Goal: Task Accomplishment & Management: Manage account settings

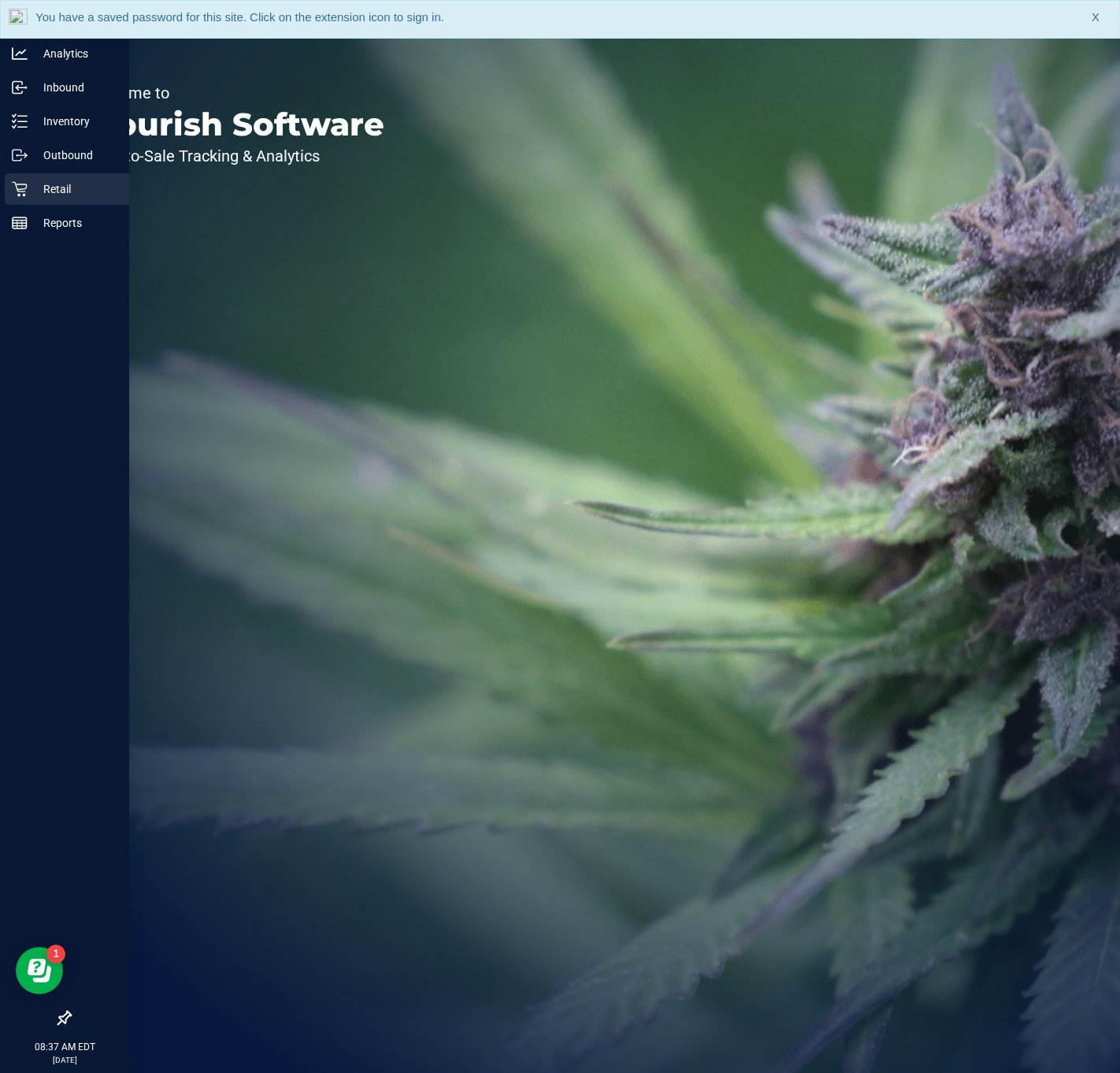
click at [52, 201] on div "Retail" at bounding box center [67, 189] width 125 height 32
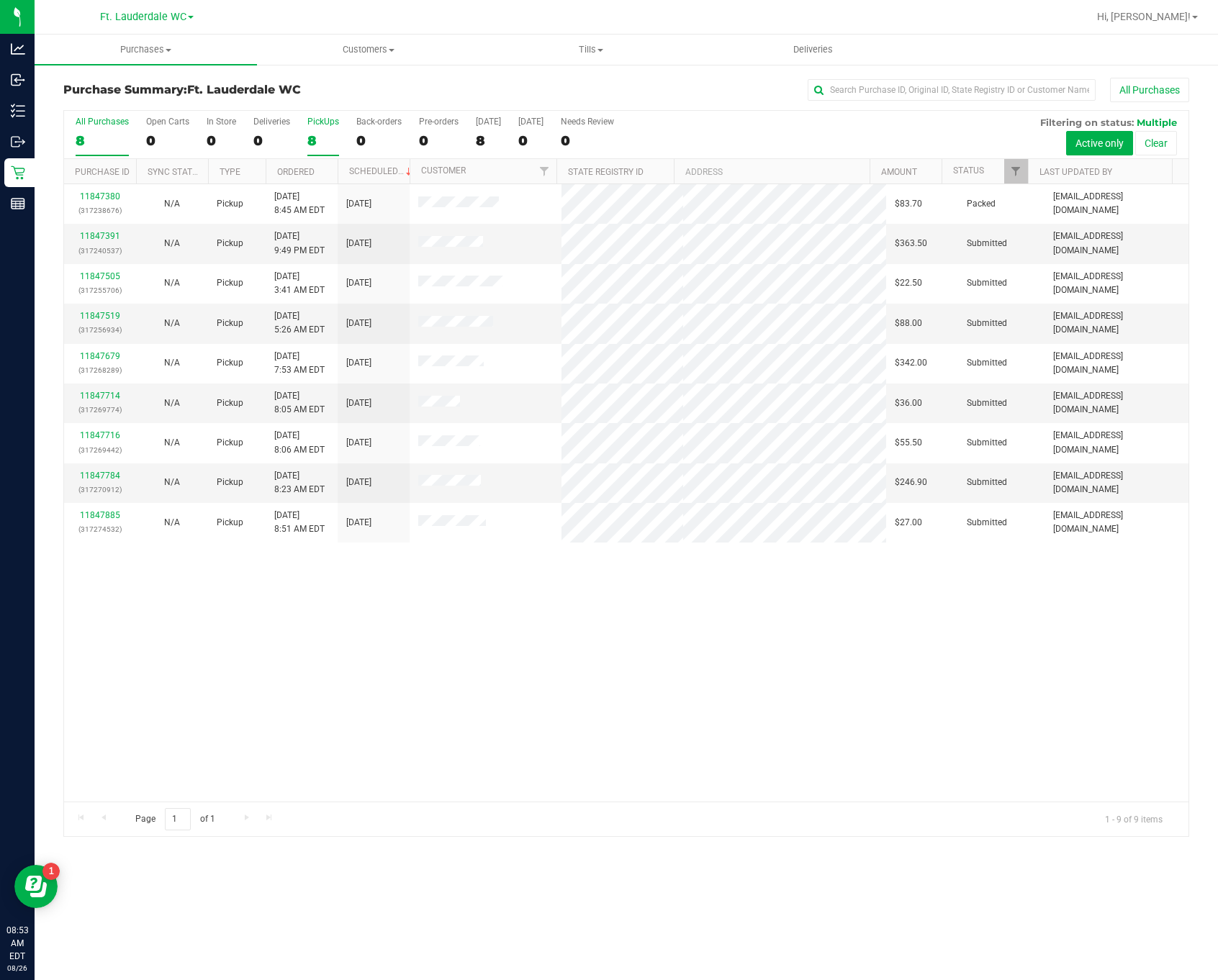
click at [312, 128] on label "PickUps 8" at bounding box center [323, 136] width 32 height 40
click at [0, 0] on input "PickUps 8" at bounding box center [0, 0] width 0 height 0
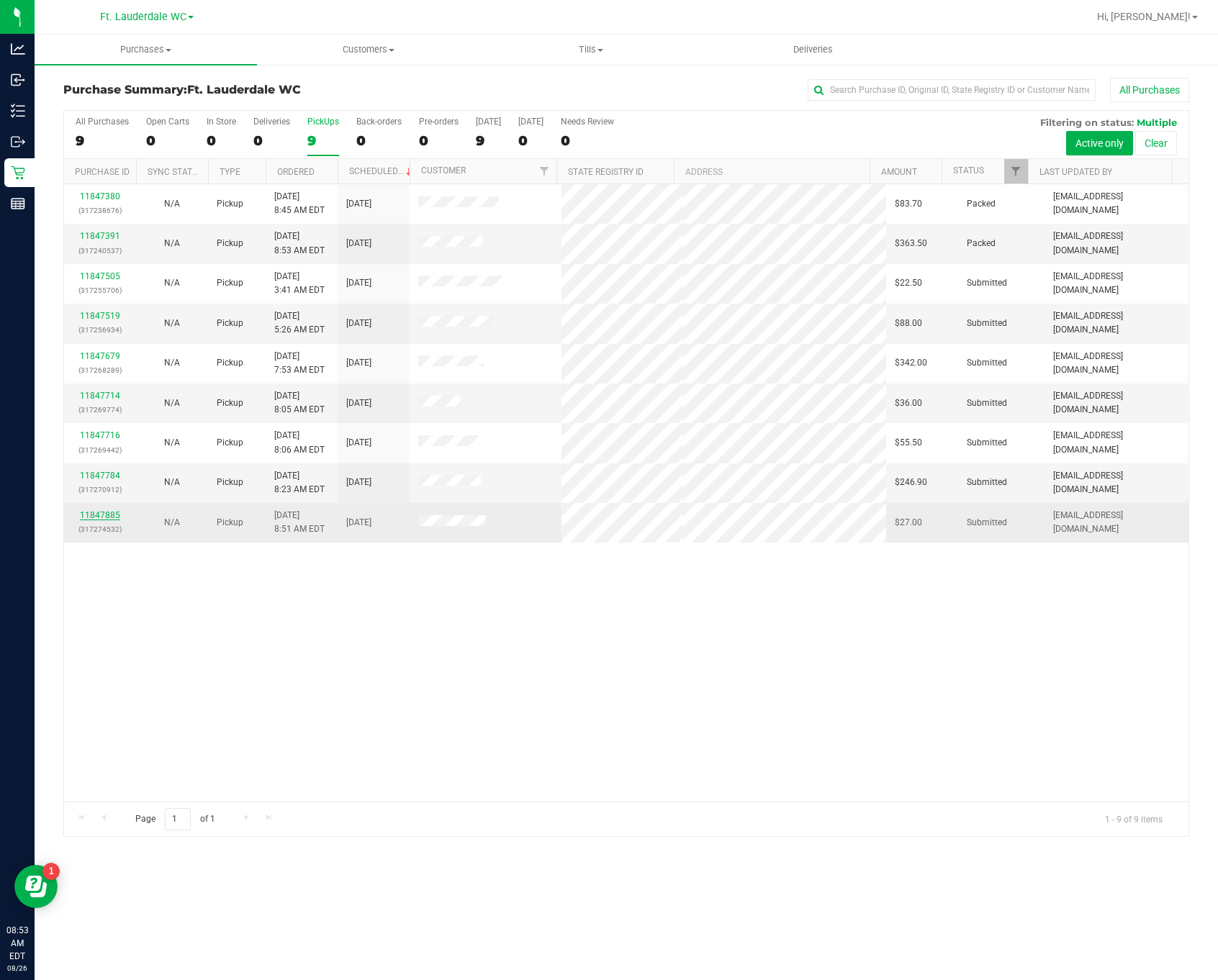
click at [102, 516] on div "All Purchases 9 Open Carts 0 In Store 0 Deliveries 0 PickUps 9 Back-orders 0 Pr…" at bounding box center [626, 473] width 1126 height 727
click at [101, 520] on link "11847885" at bounding box center [99, 515] width 41 height 10
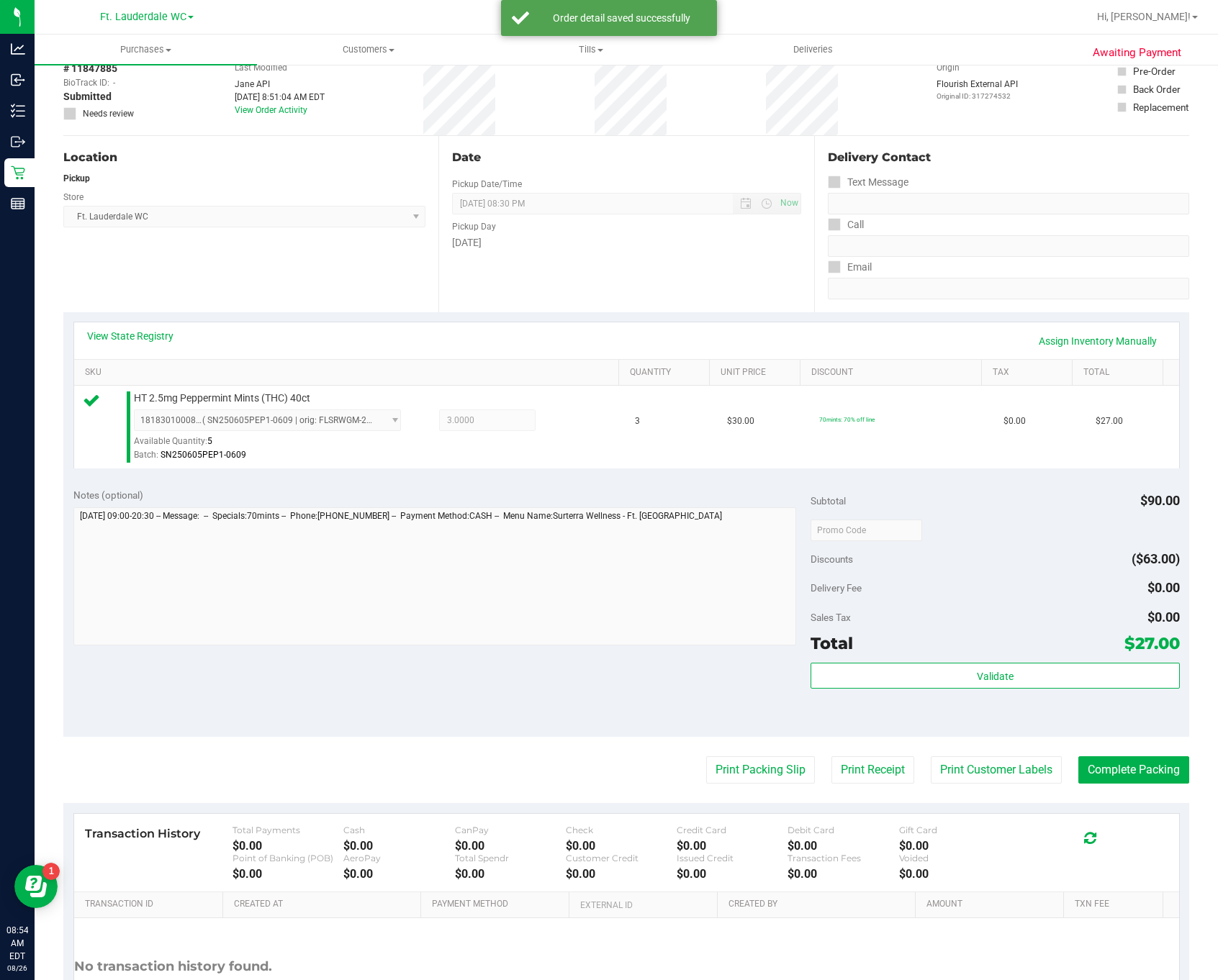
scroll to position [201, 0]
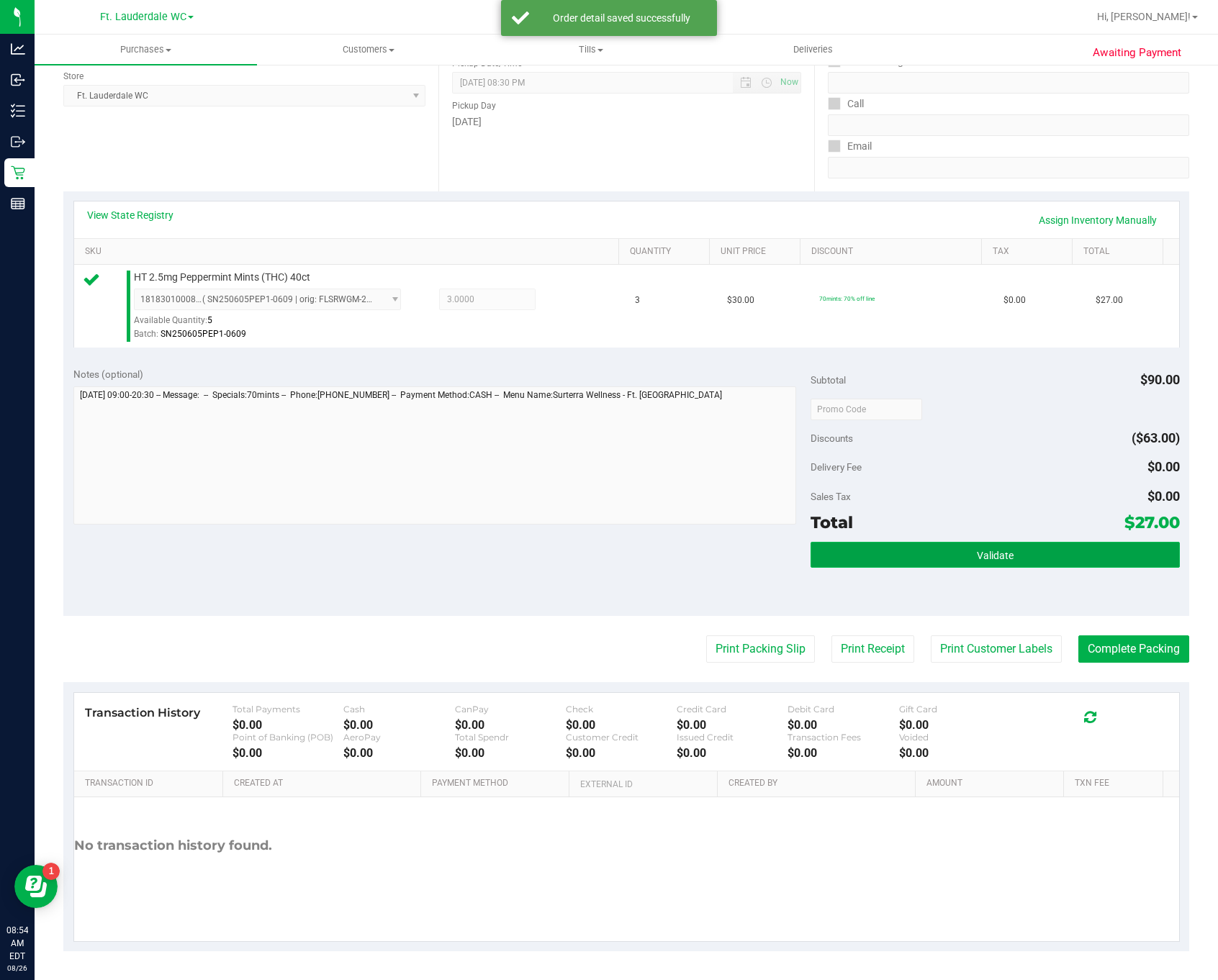
click at [1020, 546] on button "Validate" at bounding box center [995, 555] width 369 height 26
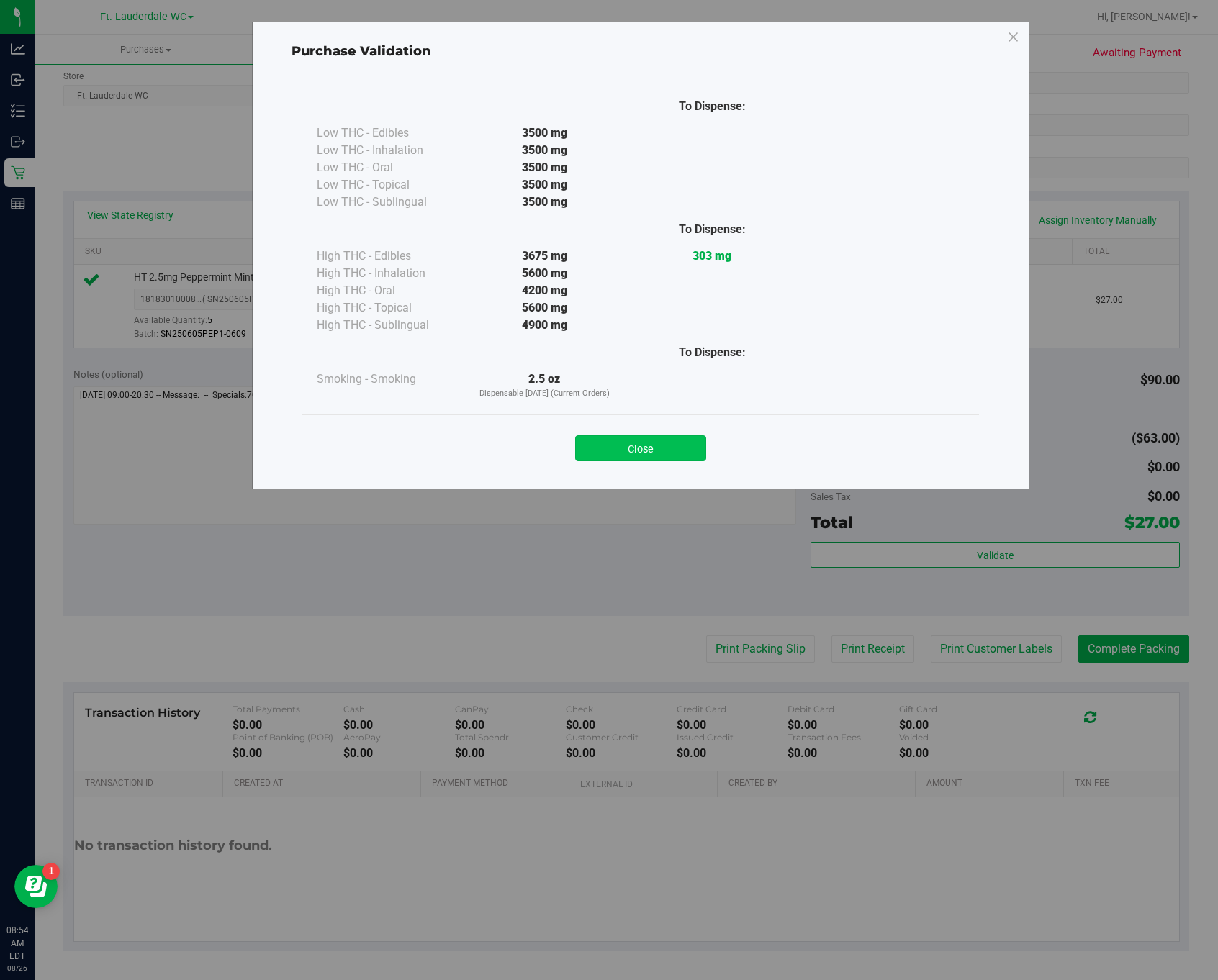
click at [651, 452] on button "Close" at bounding box center [641, 448] width 131 height 26
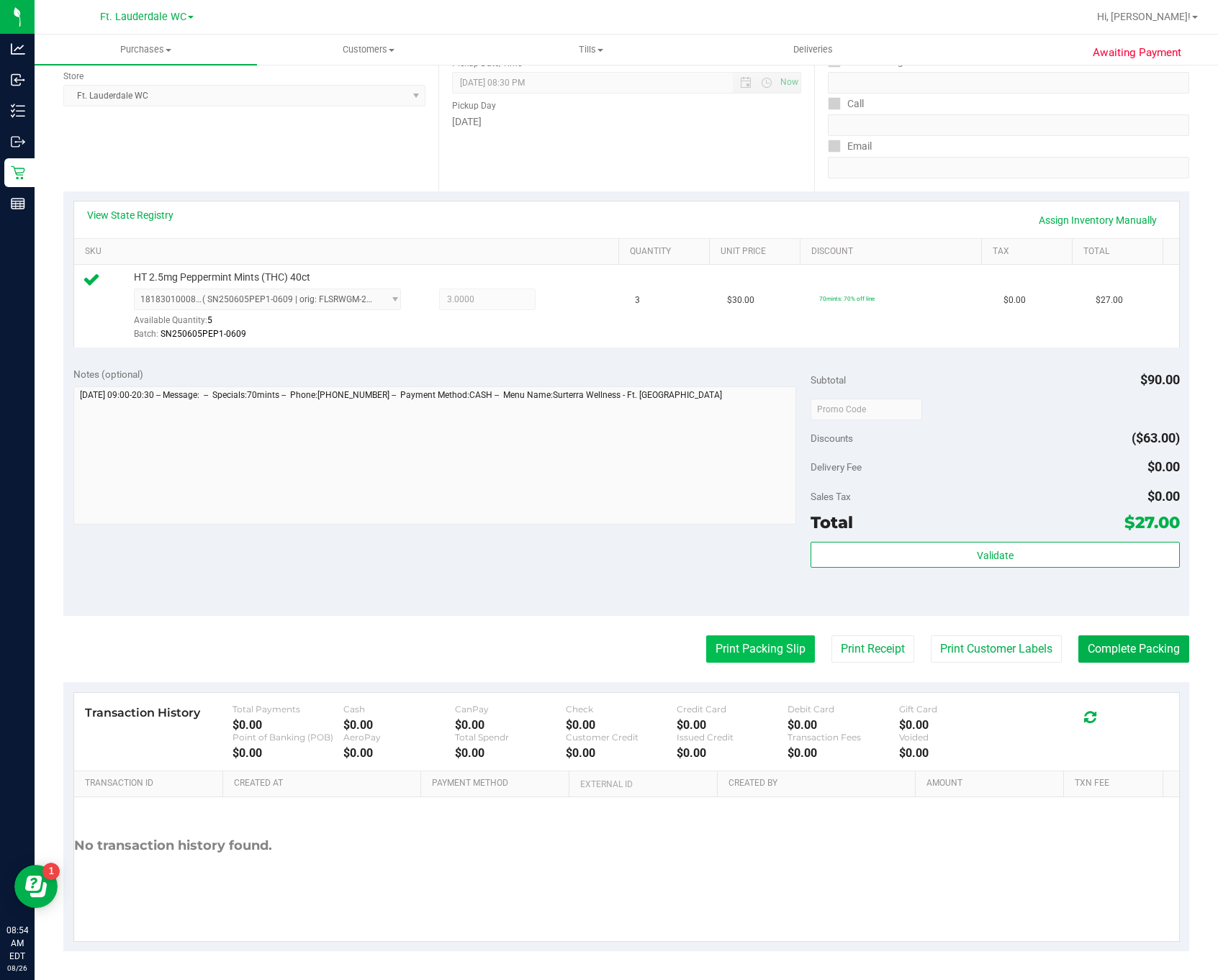
click at [731, 647] on button "Print Packing Slip" at bounding box center [761, 649] width 108 height 27
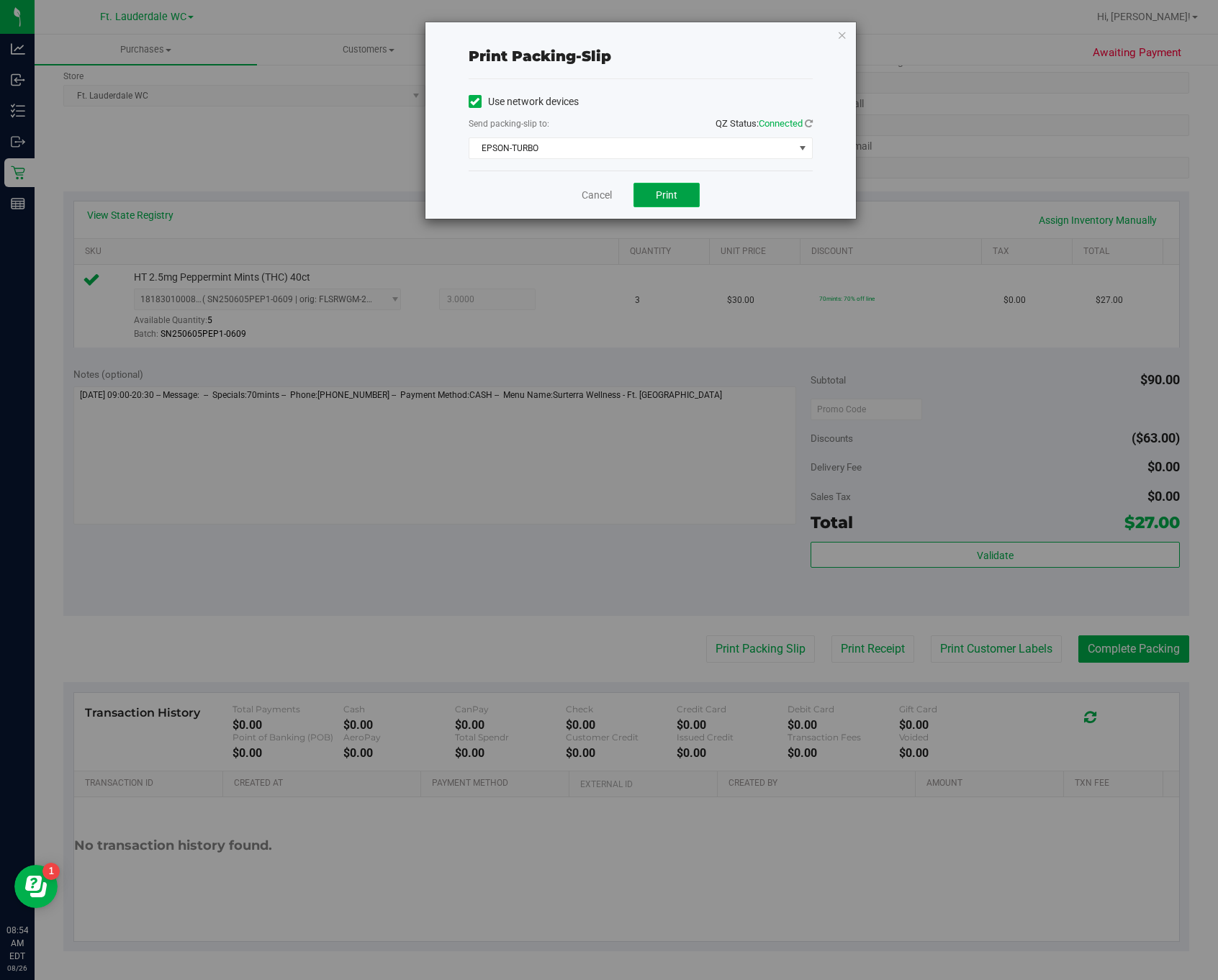
click at [647, 204] on button "Print" at bounding box center [666, 194] width 66 height 24
click at [590, 199] on link "Cancel" at bounding box center [596, 195] width 30 height 15
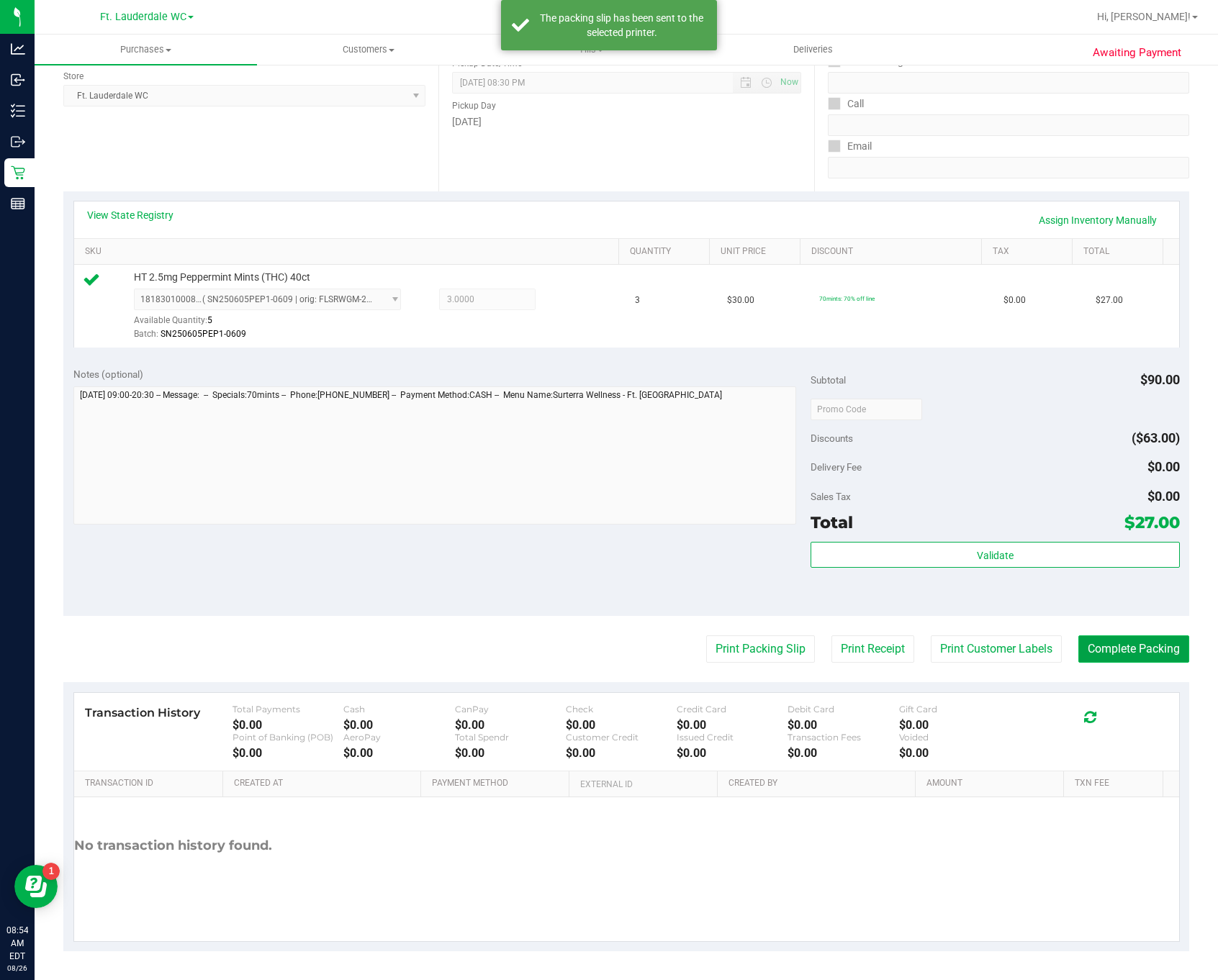
click at [1023, 647] on button "Complete Packing" at bounding box center [1134, 649] width 111 height 27
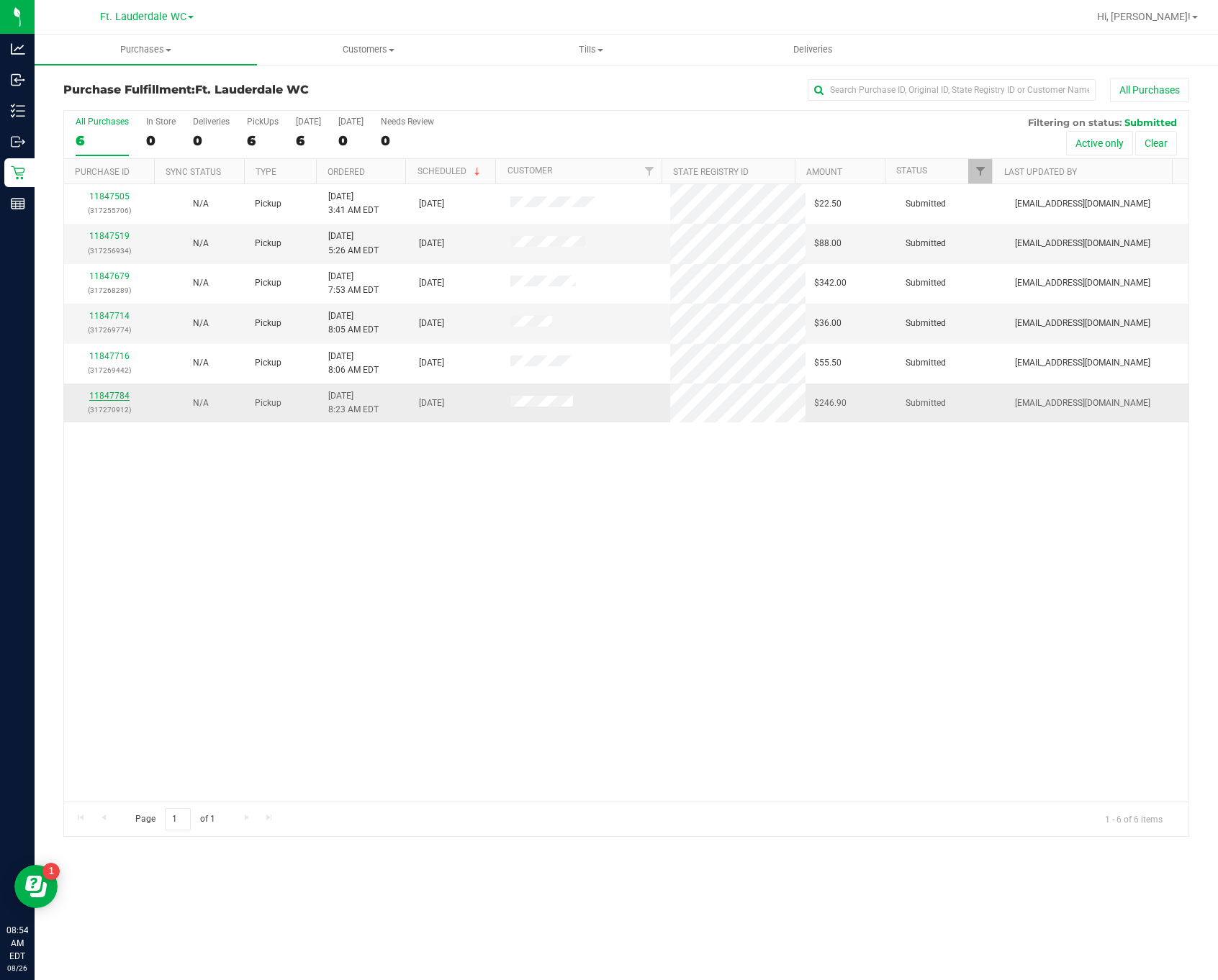
click at [115, 398] on link "11847784" at bounding box center [109, 396] width 41 height 10
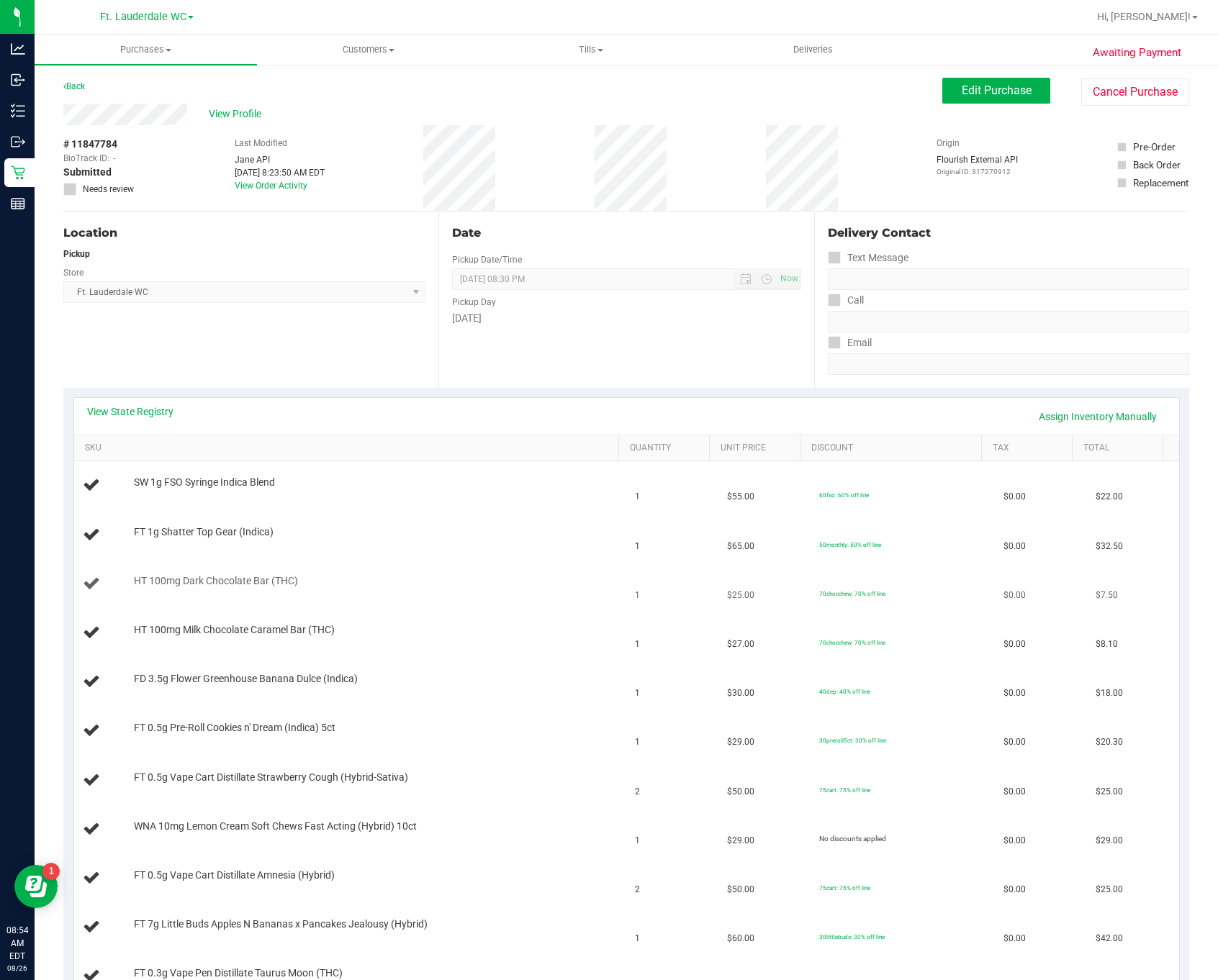
scroll to position [216, 0]
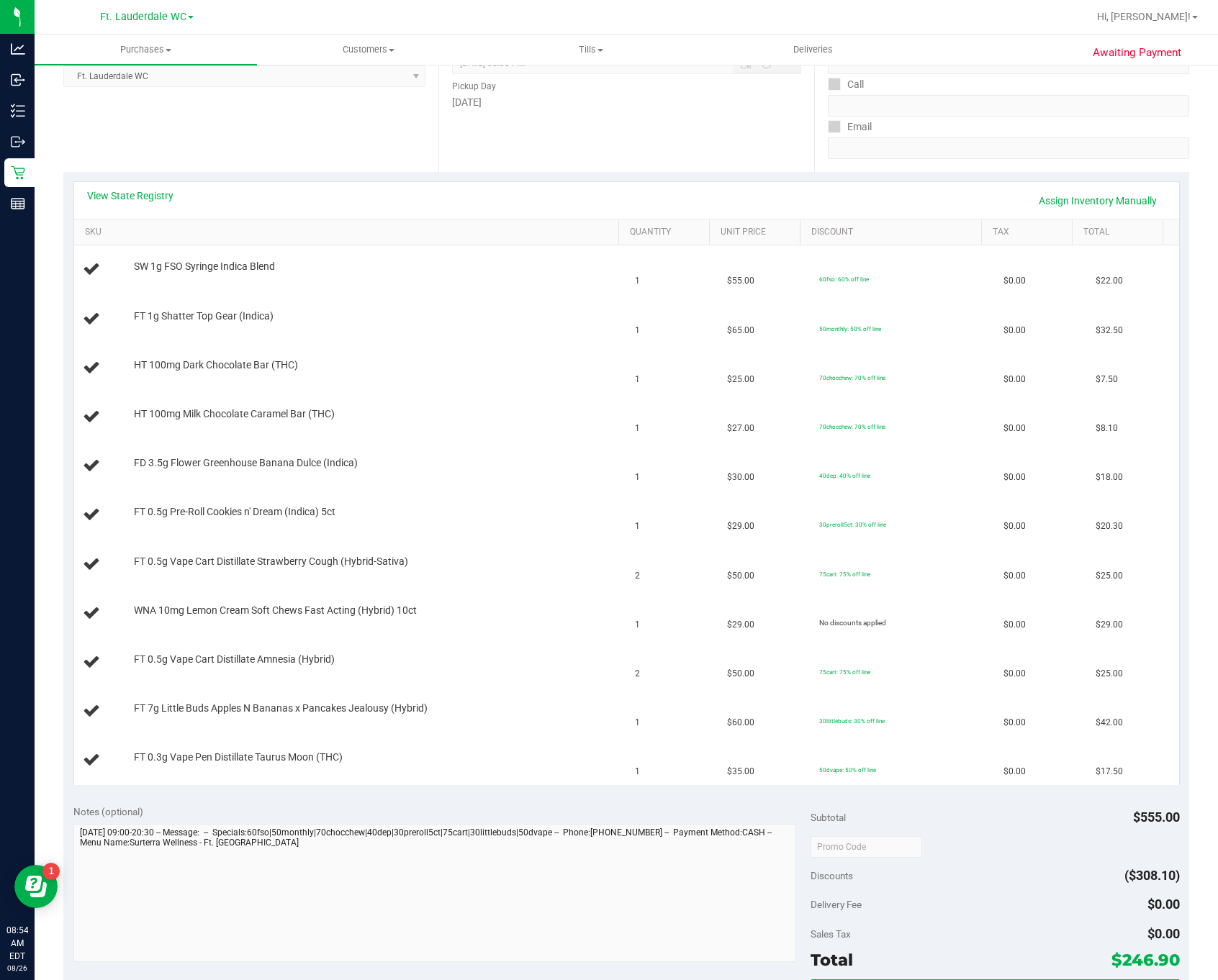
click at [166, 184] on div "View State Registry Assign Inventory Manually" at bounding box center [626, 201] width 1105 height 37
click at [147, 195] on link "View State Registry" at bounding box center [130, 196] width 87 height 14
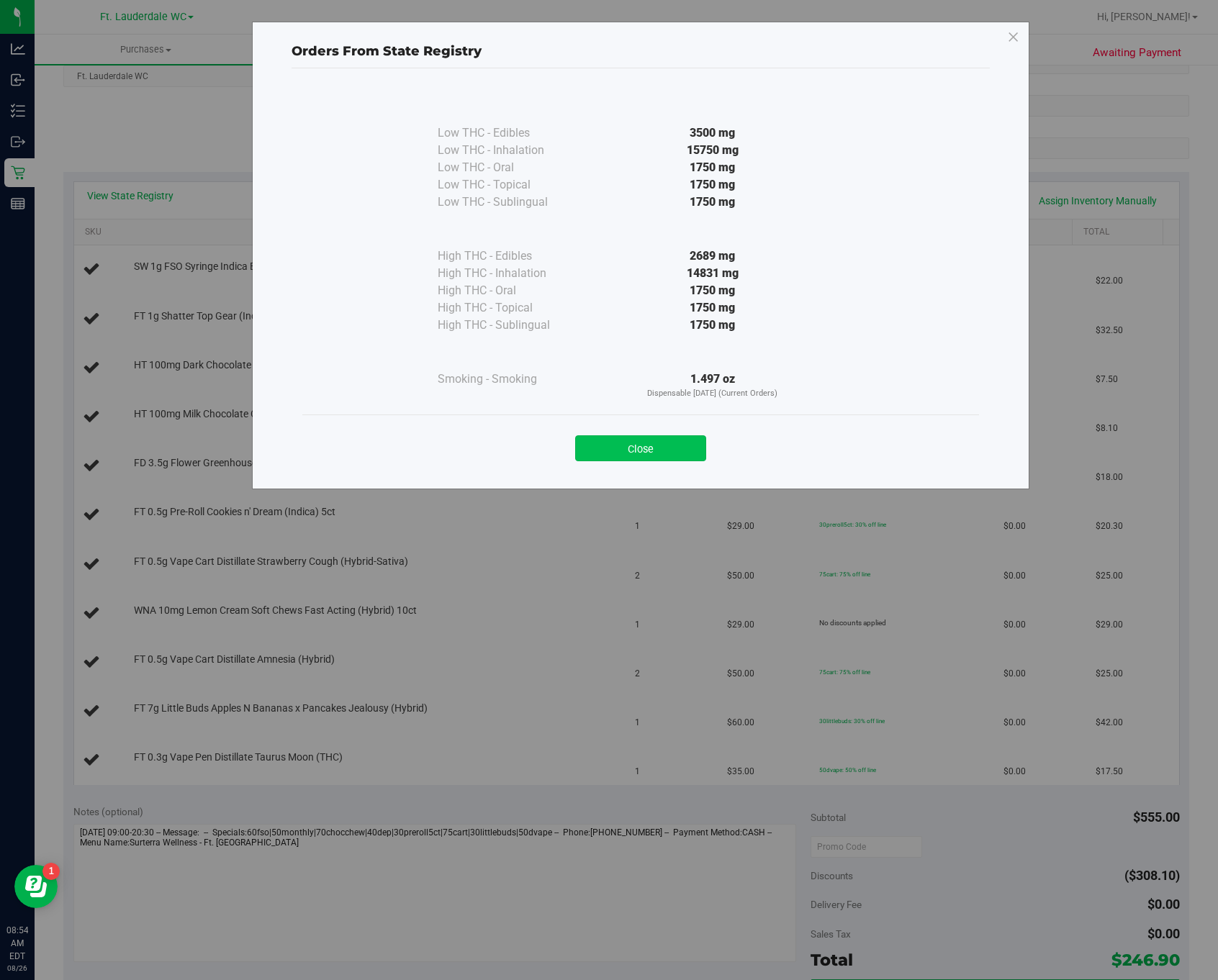
click at [688, 454] on button "Close" at bounding box center [641, 448] width 131 height 26
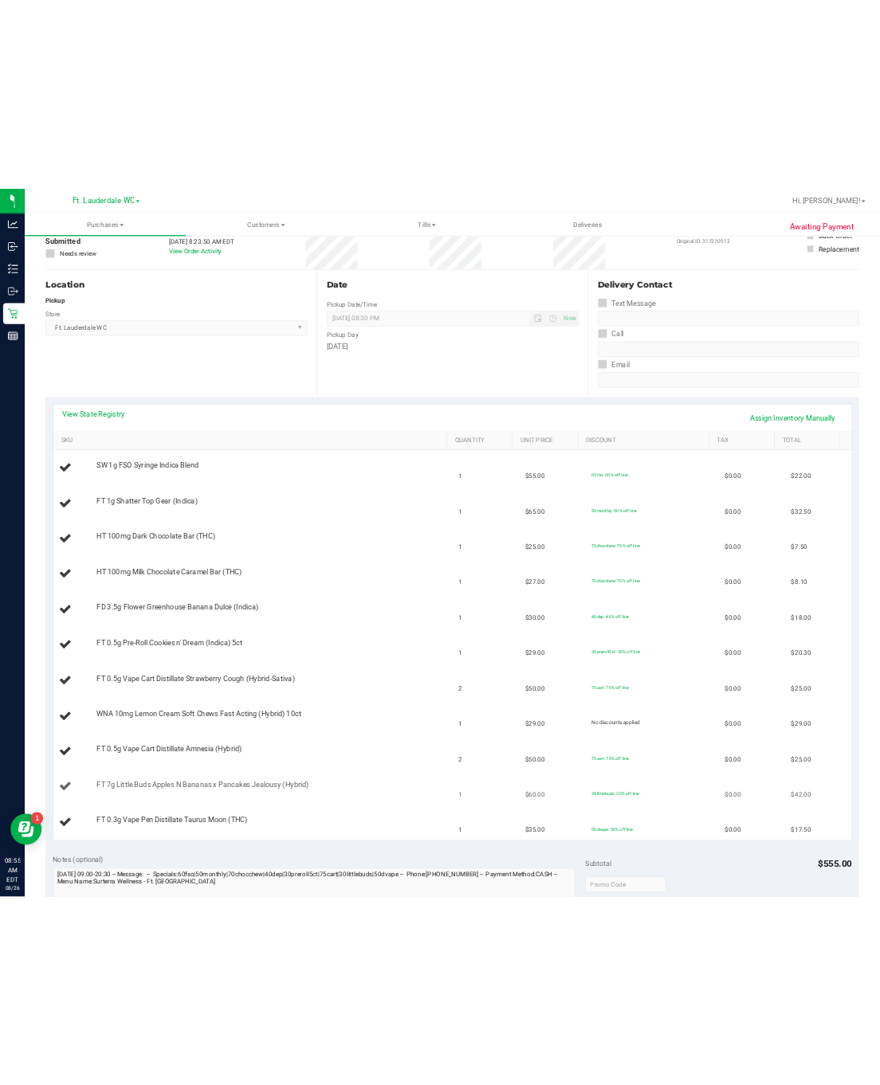
scroll to position [0, 0]
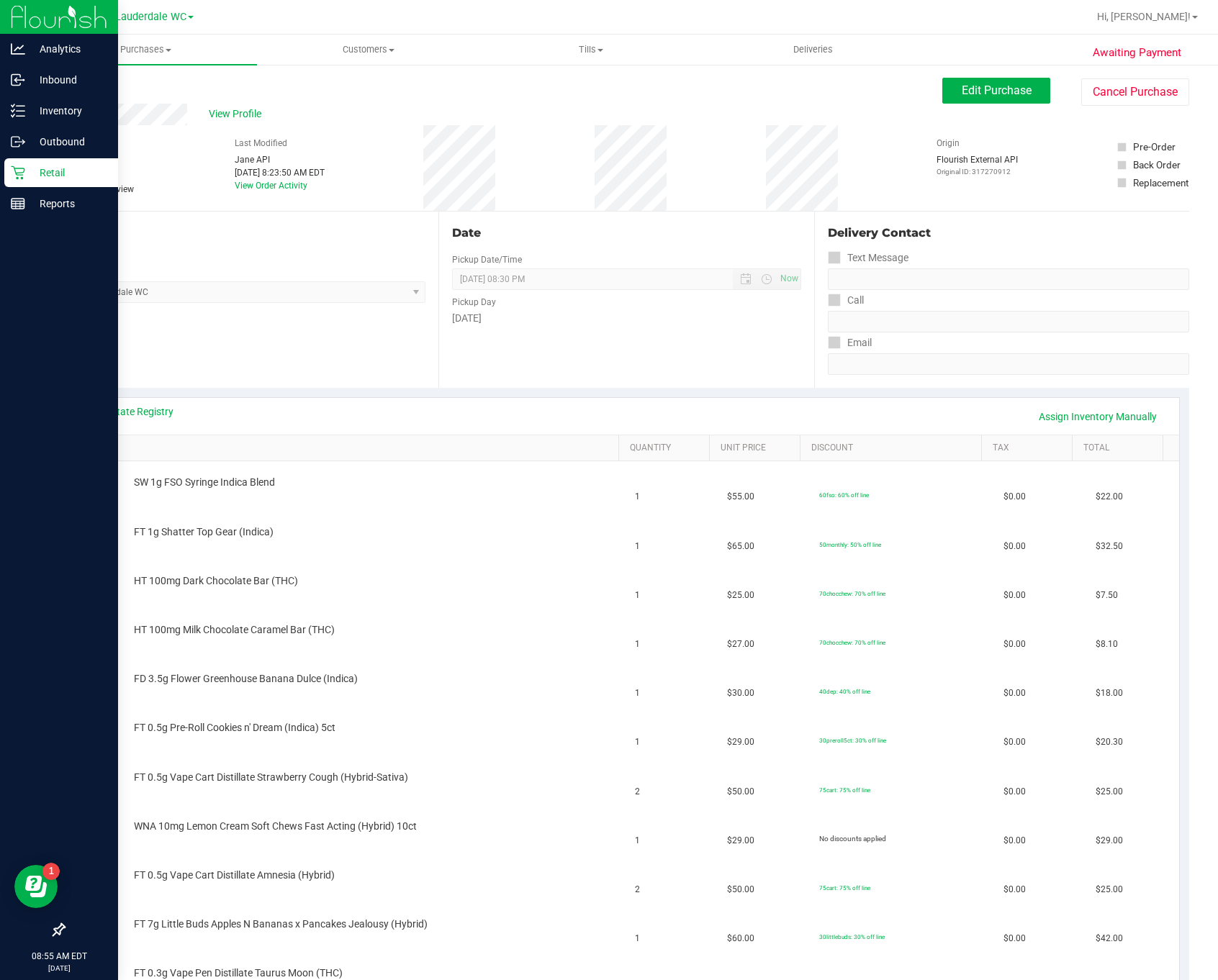
click at [26, 180] on p "Retail" at bounding box center [69, 173] width 87 height 17
